Goal: Transaction & Acquisition: Purchase product/service

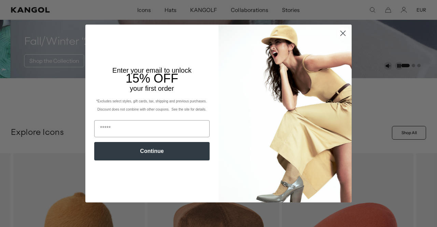
click at [337, 33] on circle "Close dialog" at bounding box center [342, 33] width 11 height 11
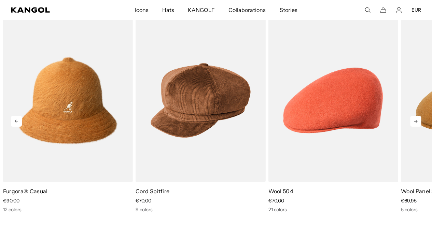
click at [413, 122] on icon at bounding box center [415, 121] width 11 height 11
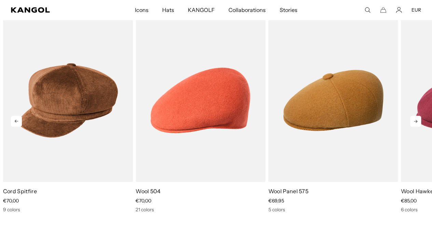
click at [413, 122] on icon at bounding box center [415, 121] width 11 height 11
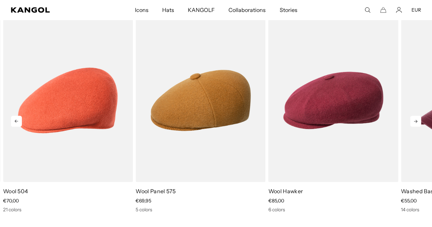
click at [413, 122] on icon at bounding box center [415, 121] width 11 height 11
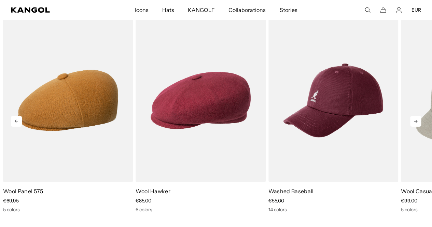
click at [413, 122] on icon at bounding box center [415, 121] width 11 height 11
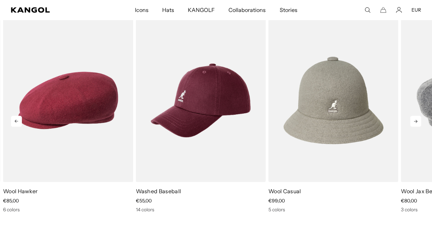
scroll to position [0, 141]
click at [413, 122] on icon at bounding box center [415, 121] width 11 height 11
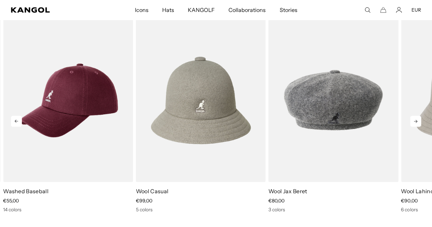
click at [413, 122] on icon at bounding box center [415, 121] width 11 height 11
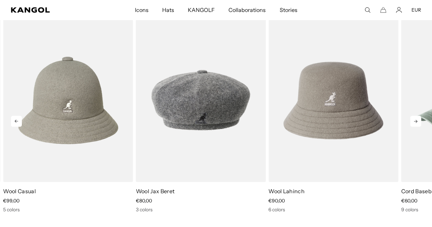
click at [413, 122] on icon at bounding box center [415, 121] width 11 height 11
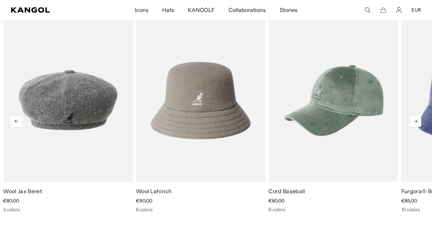
click at [413, 122] on icon at bounding box center [415, 121] width 11 height 11
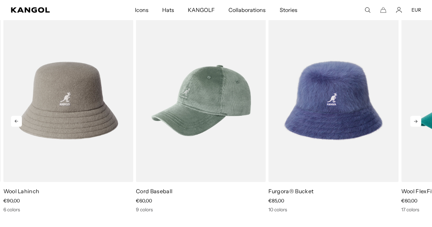
click at [413, 122] on icon at bounding box center [415, 121] width 11 height 11
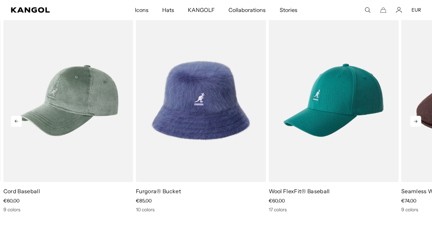
click at [413, 122] on icon at bounding box center [415, 121] width 11 height 11
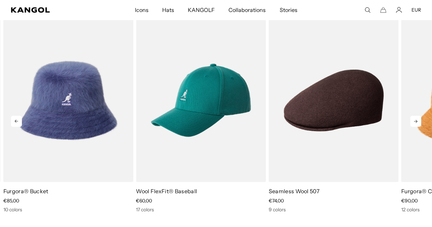
click at [413, 122] on icon at bounding box center [415, 121] width 11 height 11
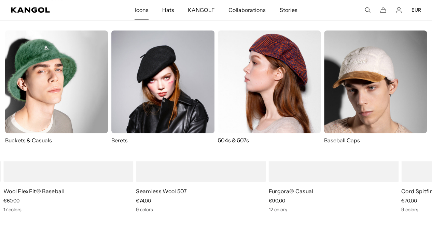
click at [253, 70] on img at bounding box center [269, 81] width 103 height 103
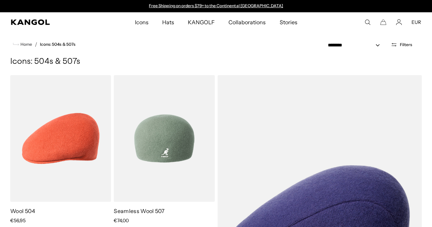
click at [185, 130] on img at bounding box center [164, 138] width 101 height 127
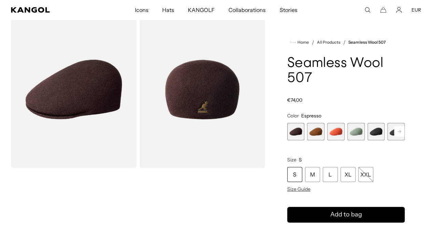
click at [324, 131] on span "2 of 9" at bounding box center [315, 131] width 17 height 17
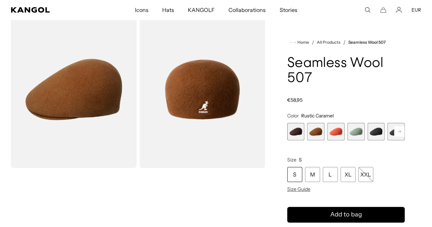
click at [338, 131] on span "3 of 9" at bounding box center [335, 131] width 17 height 17
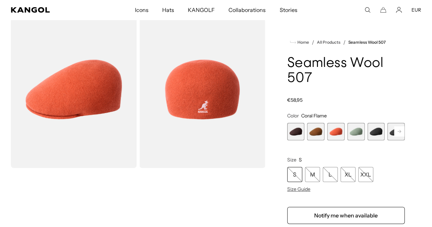
scroll to position [0, 141]
click at [355, 131] on span "4 of 9" at bounding box center [355, 131] width 17 height 17
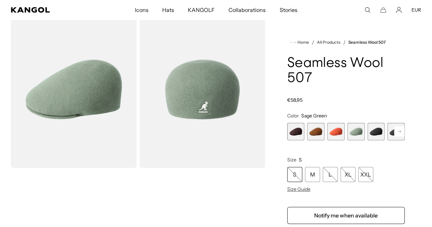
click at [305, 132] on span "1 of 9" at bounding box center [295, 131] width 17 height 17
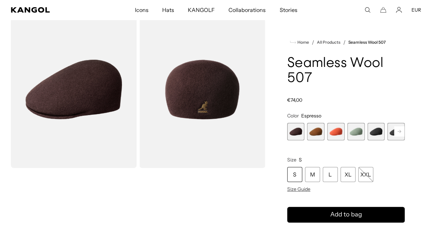
scroll to position [0, 141]
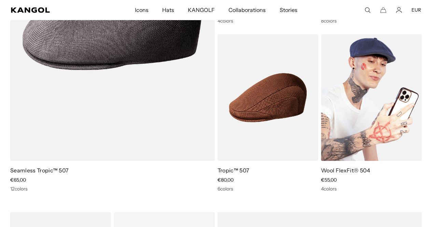
click at [388, 108] on img at bounding box center [371, 97] width 101 height 127
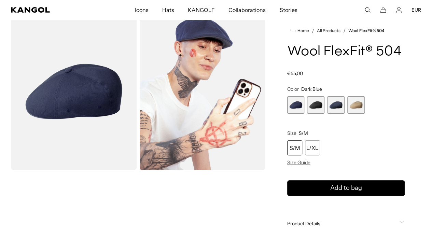
scroll to position [0, 141]
click at [351, 114] on span "4 of 4" at bounding box center [355, 104] width 17 height 17
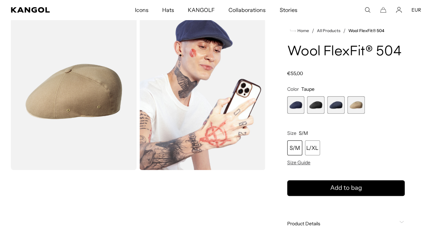
click at [339, 114] on span "3 of 4" at bounding box center [335, 104] width 17 height 17
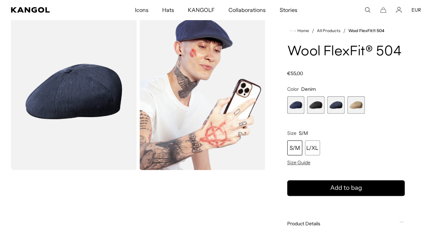
click at [321, 114] on span "2 of 4" at bounding box center [315, 104] width 17 height 17
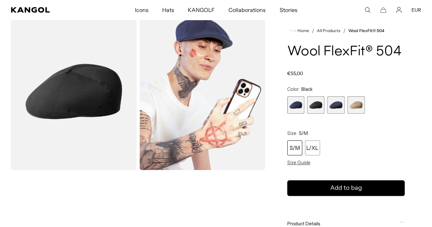
click at [305, 114] on span "1 of 4" at bounding box center [295, 104] width 17 height 17
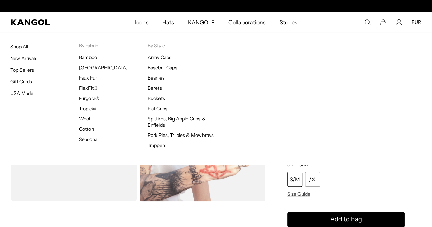
scroll to position [0, 141]
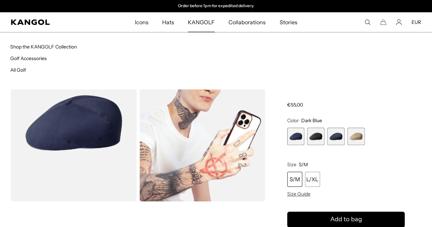
click at [200, 26] on span "KANGOLF" at bounding box center [201, 22] width 27 height 20
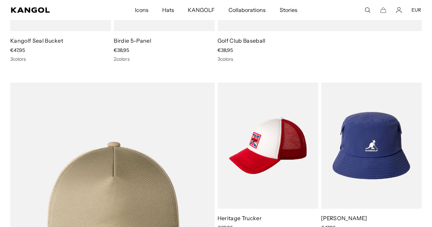
scroll to position [703, 0]
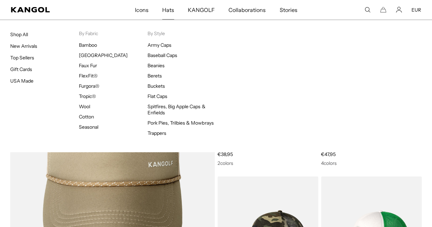
click at [175, 7] on link "Hats" at bounding box center [168, 10] width 26 height 20
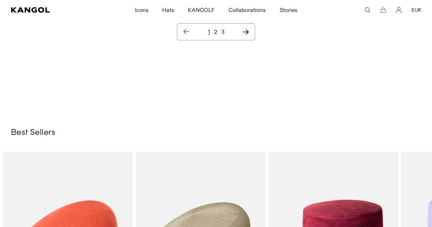
click at [241, 30] on ul "1 2 3" at bounding box center [216, 32] width 66 height 8
click at [215, 30] on link "2" at bounding box center [215, 31] width 3 height 7
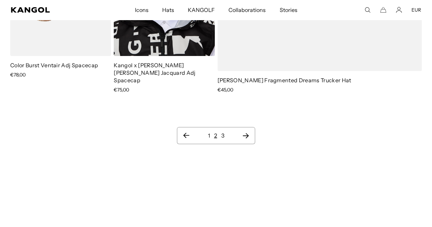
click at [221, 132] on link "3" at bounding box center [222, 135] width 3 height 7
